Goal: Task Accomplishment & Management: Use online tool/utility

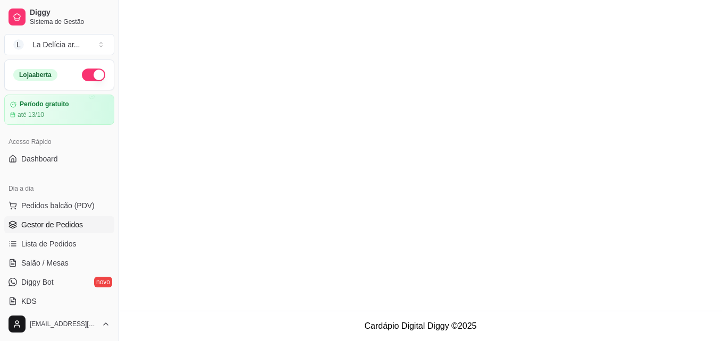
click at [373, 198] on main at bounding box center [420, 155] width 603 height 311
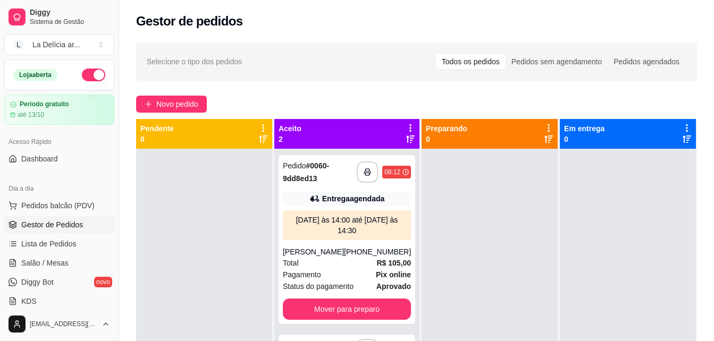
click at [62, 219] on link "Gestor de Pedidos" at bounding box center [59, 224] width 110 height 17
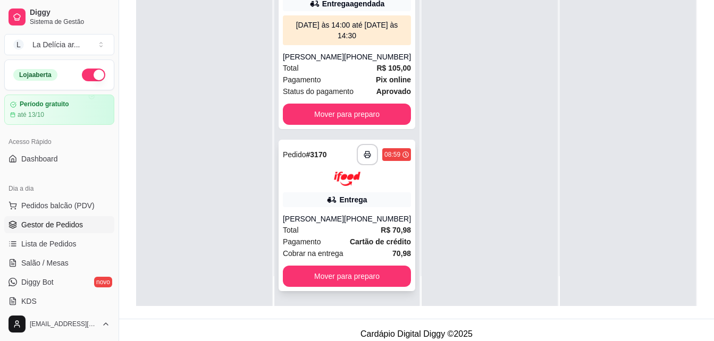
scroll to position [162, 0]
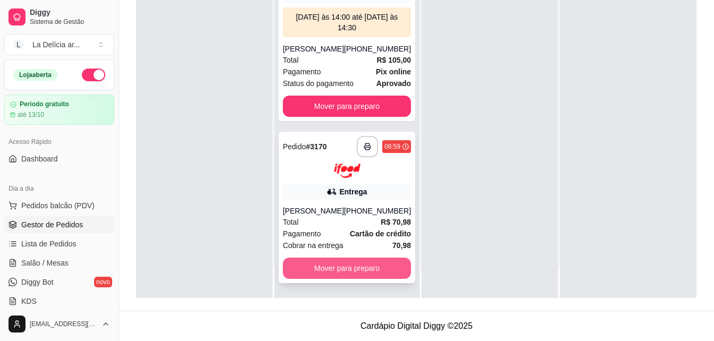
click at [352, 269] on button "Mover para preparo" at bounding box center [347, 268] width 128 height 21
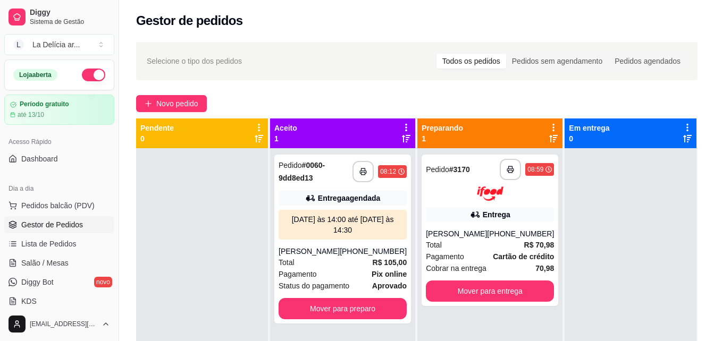
scroll to position [0, 0]
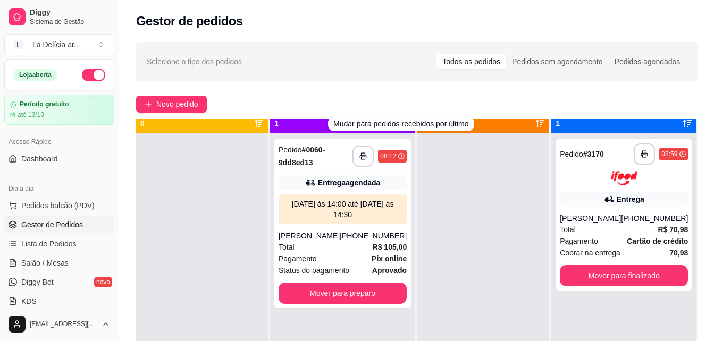
scroll to position [30, 0]
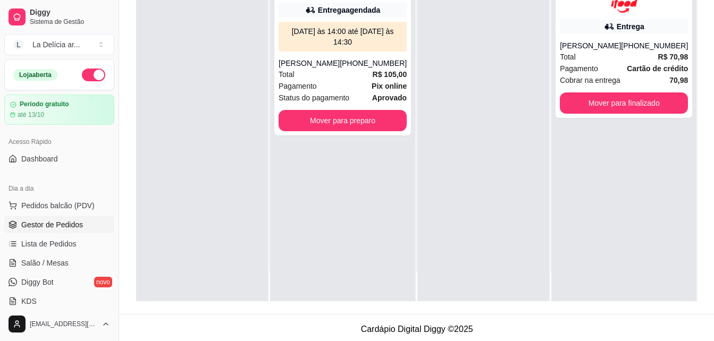
scroll to position [162, 0]
